Goal: Information Seeking & Learning: Learn about a topic

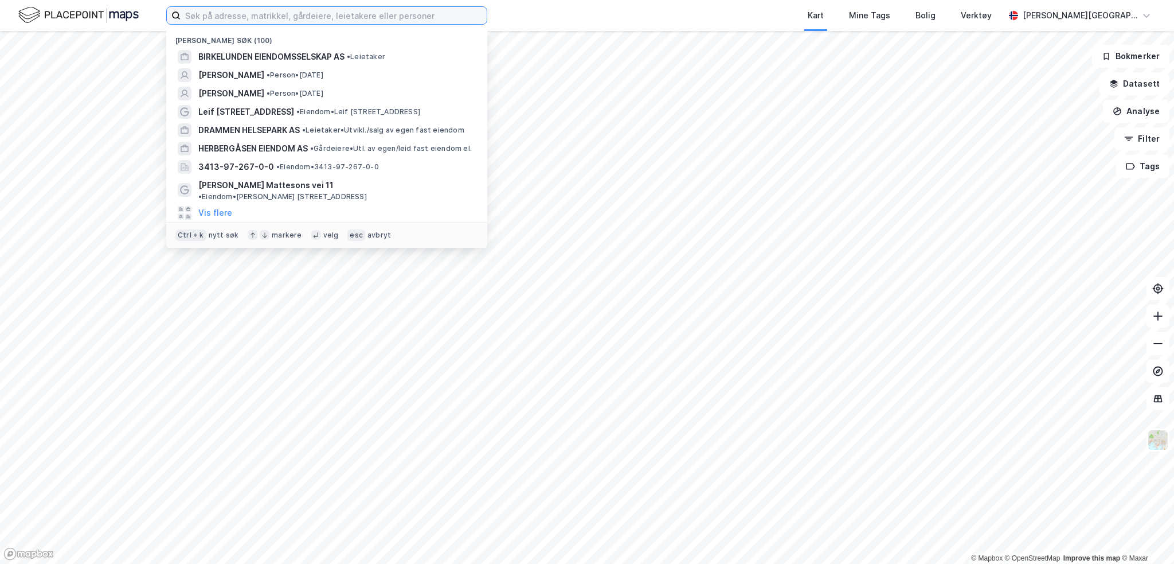
click at [316, 14] on input at bounding box center [334, 15] width 306 height 17
type input "ulefos"
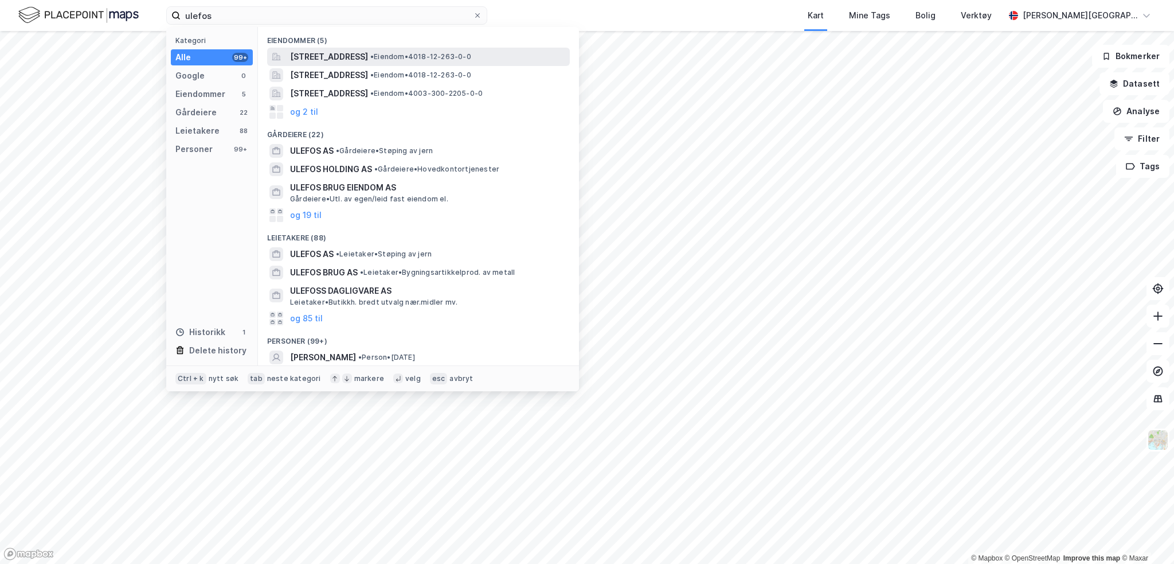
click at [338, 56] on span "[STREET_ADDRESS]" at bounding box center [329, 57] width 78 height 14
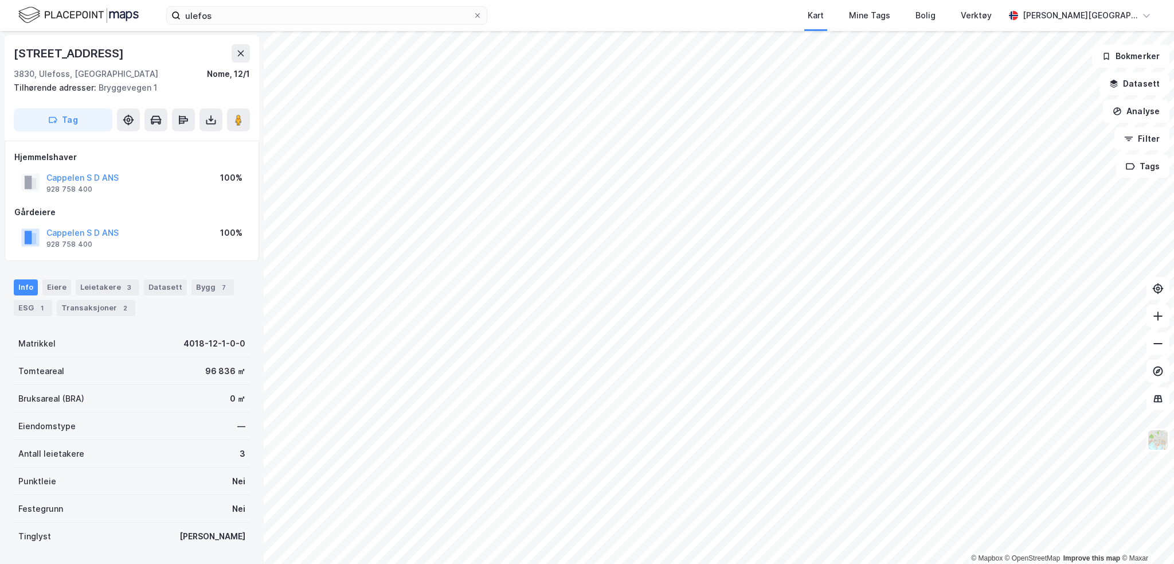
scroll to position [2, 0]
